Goal: Check status: Check status

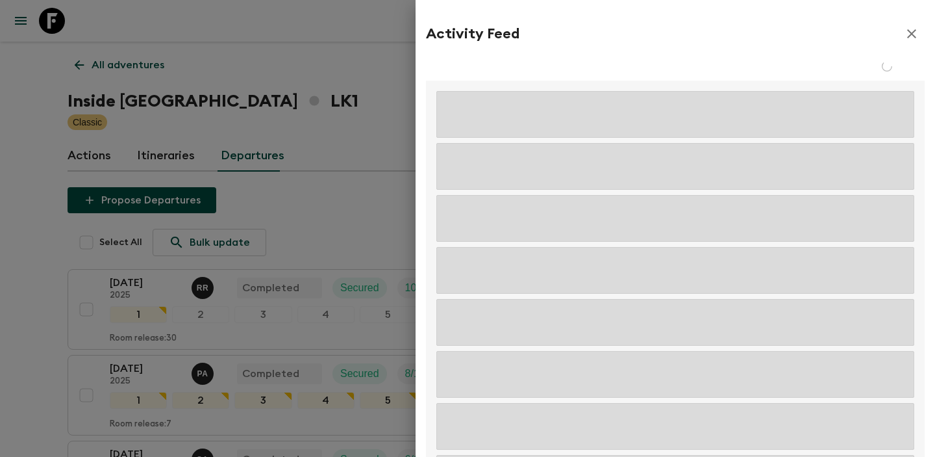
scroll to position [952, 0]
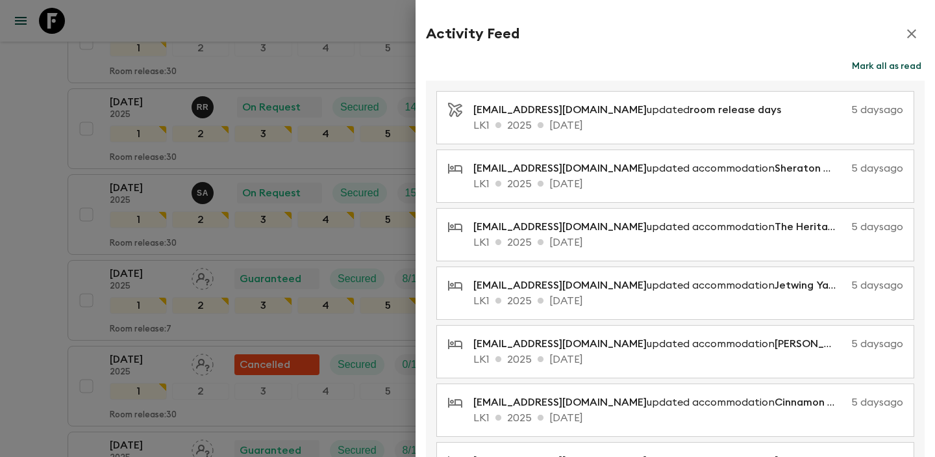
click at [916, 38] on icon "button" at bounding box center [912, 34] width 16 height 16
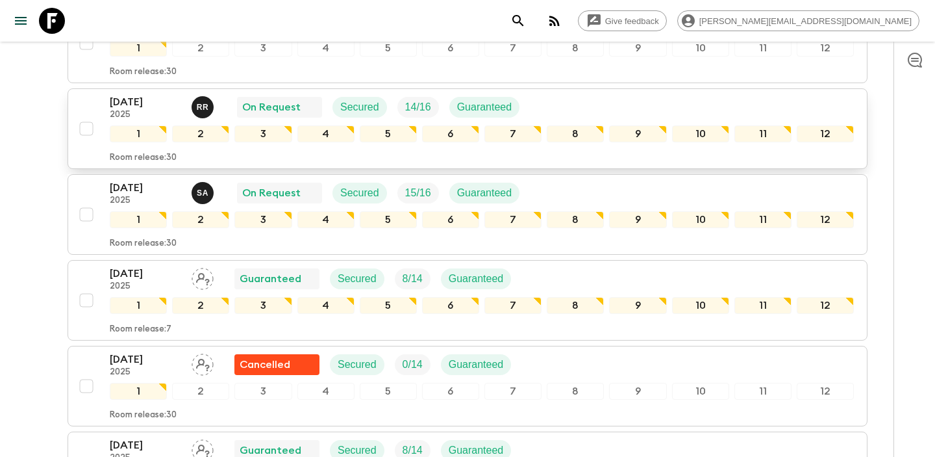
click at [155, 105] on p "[DATE]" at bounding box center [145, 102] width 71 height 16
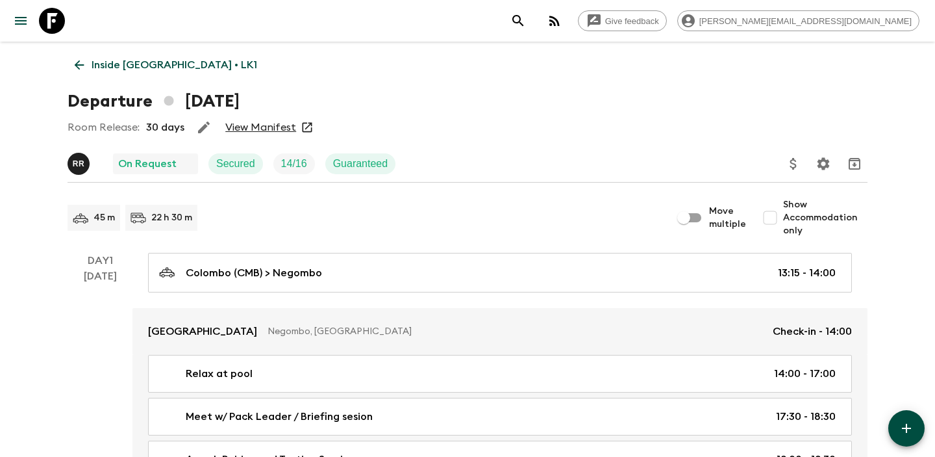
click at [273, 132] on link "View Manifest" at bounding box center [260, 127] width 71 height 13
click at [75, 58] on icon at bounding box center [79, 65] width 14 height 14
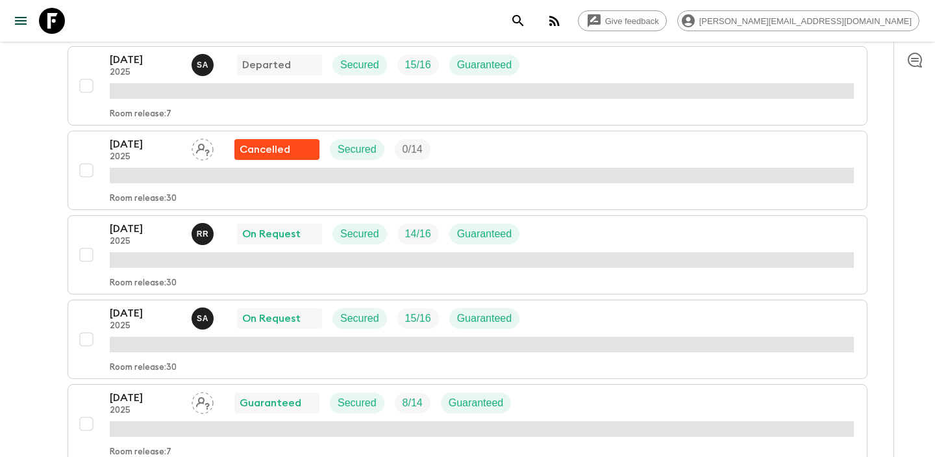
scroll to position [832, 0]
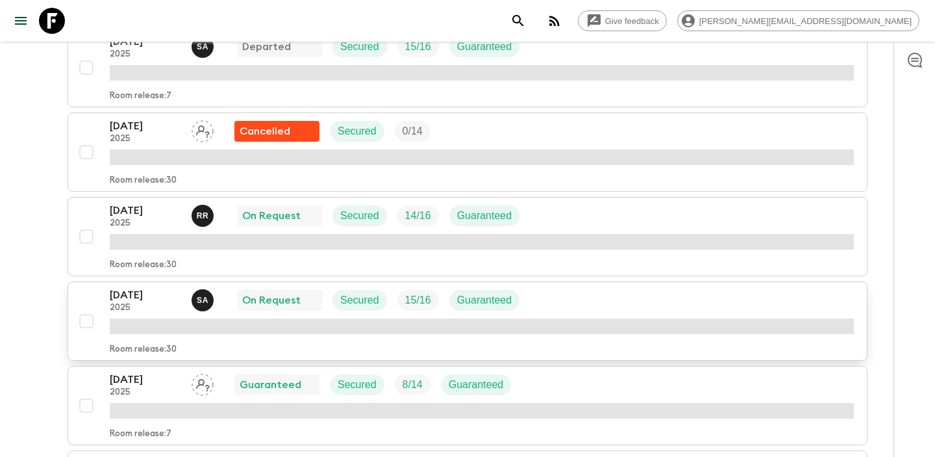
click at [163, 295] on p "[DATE]" at bounding box center [145, 295] width 71 height 16
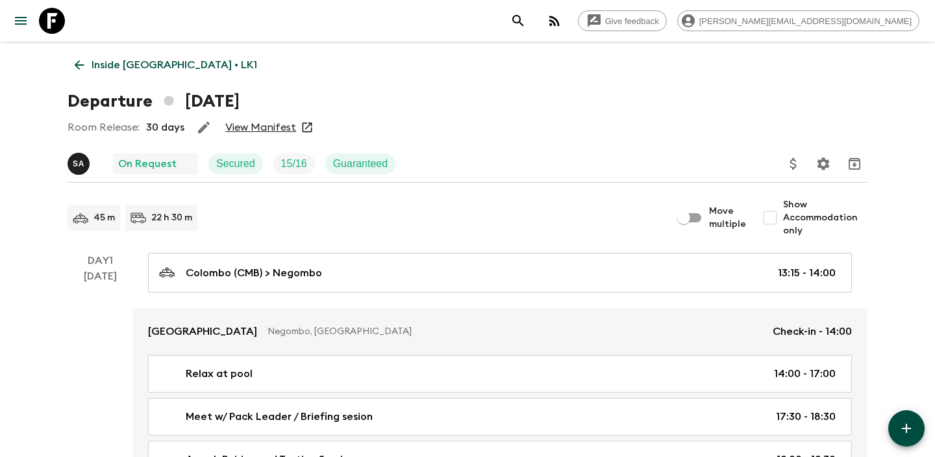
click at [264, 122] on link "View Manifest" at bounding box center [260, 127] width 71 height 13
click at [83, 54] on link "Inside [GEOGRAPHIC_DATA] • LK1" at bounding box center [166, 65] width 197 height 26
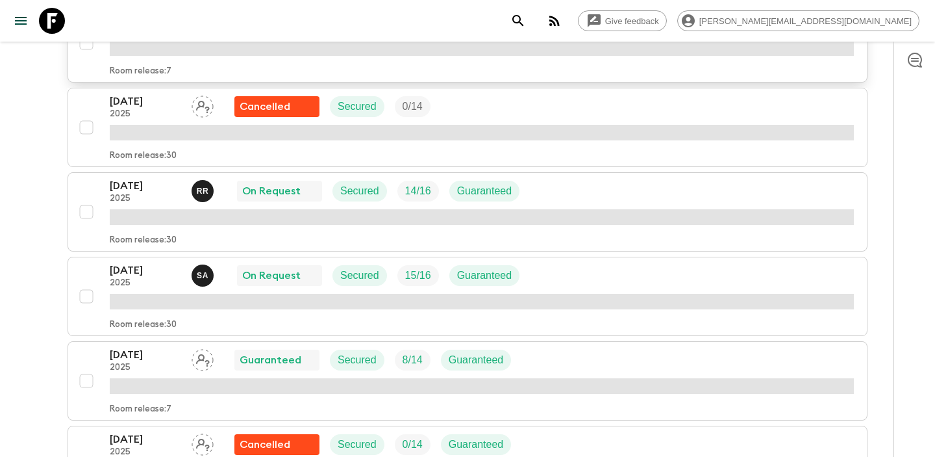
scroll to position [876, 0]
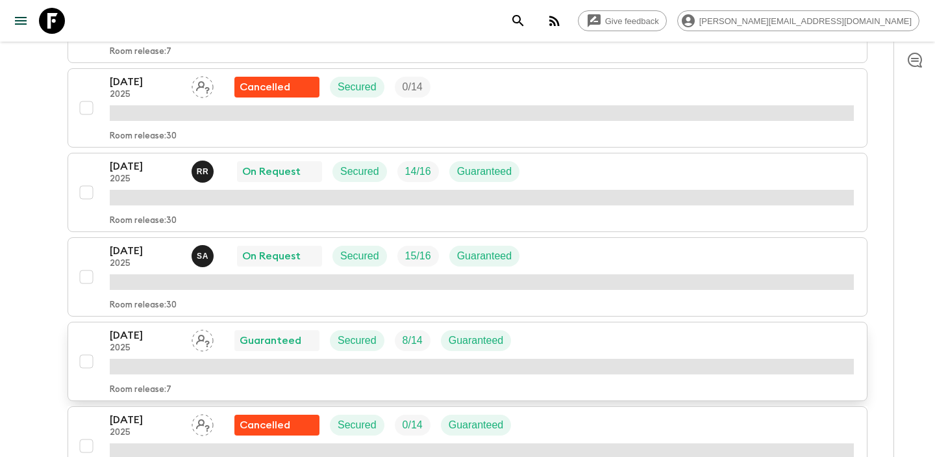
click at [153, 333] on p "[DATE]" at bounding box center [145, 335] width 71 height 16
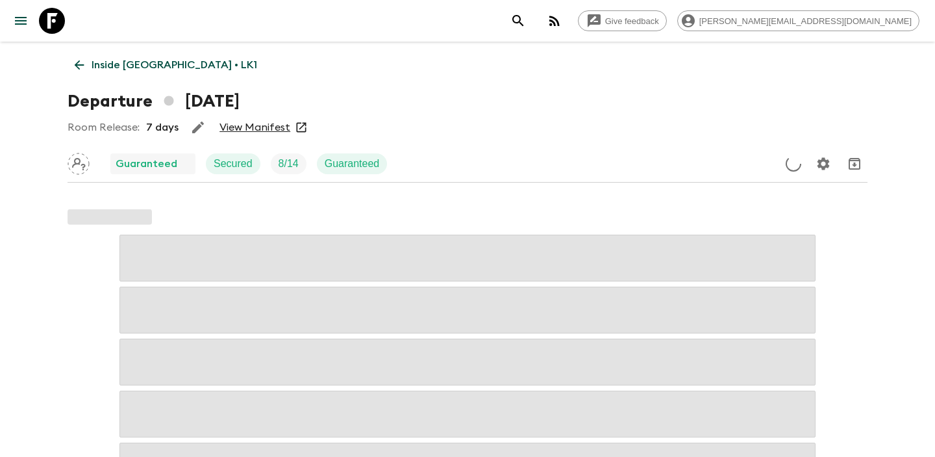
click at [264, 126] on link "View Manifest" at bounding box center [255, 127] width 71 height 13
